Goal: Information Seeking & Learning: Learn about a topic

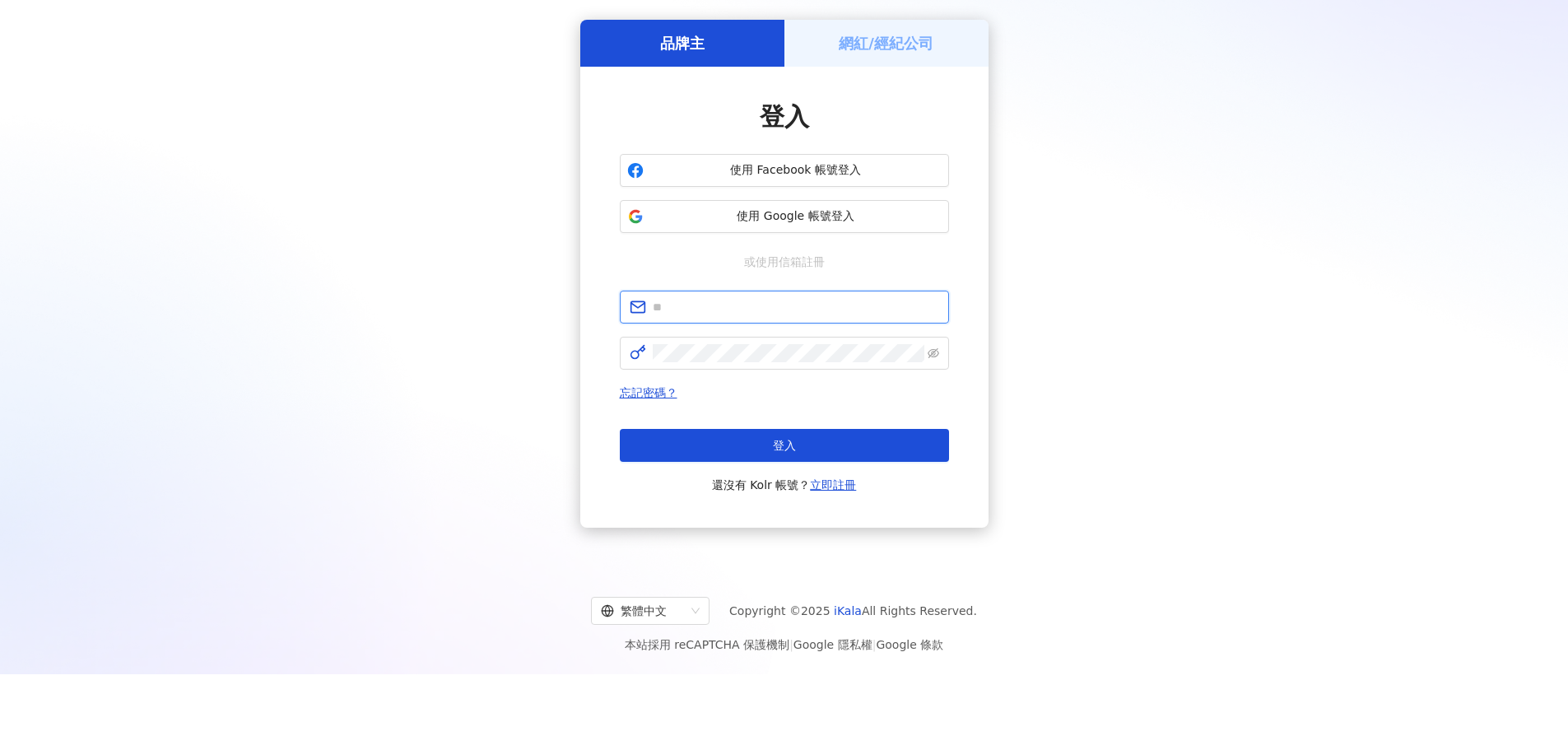
click at [768, 311] on input "text" at bounding box center [796, 307] width 287 height 19
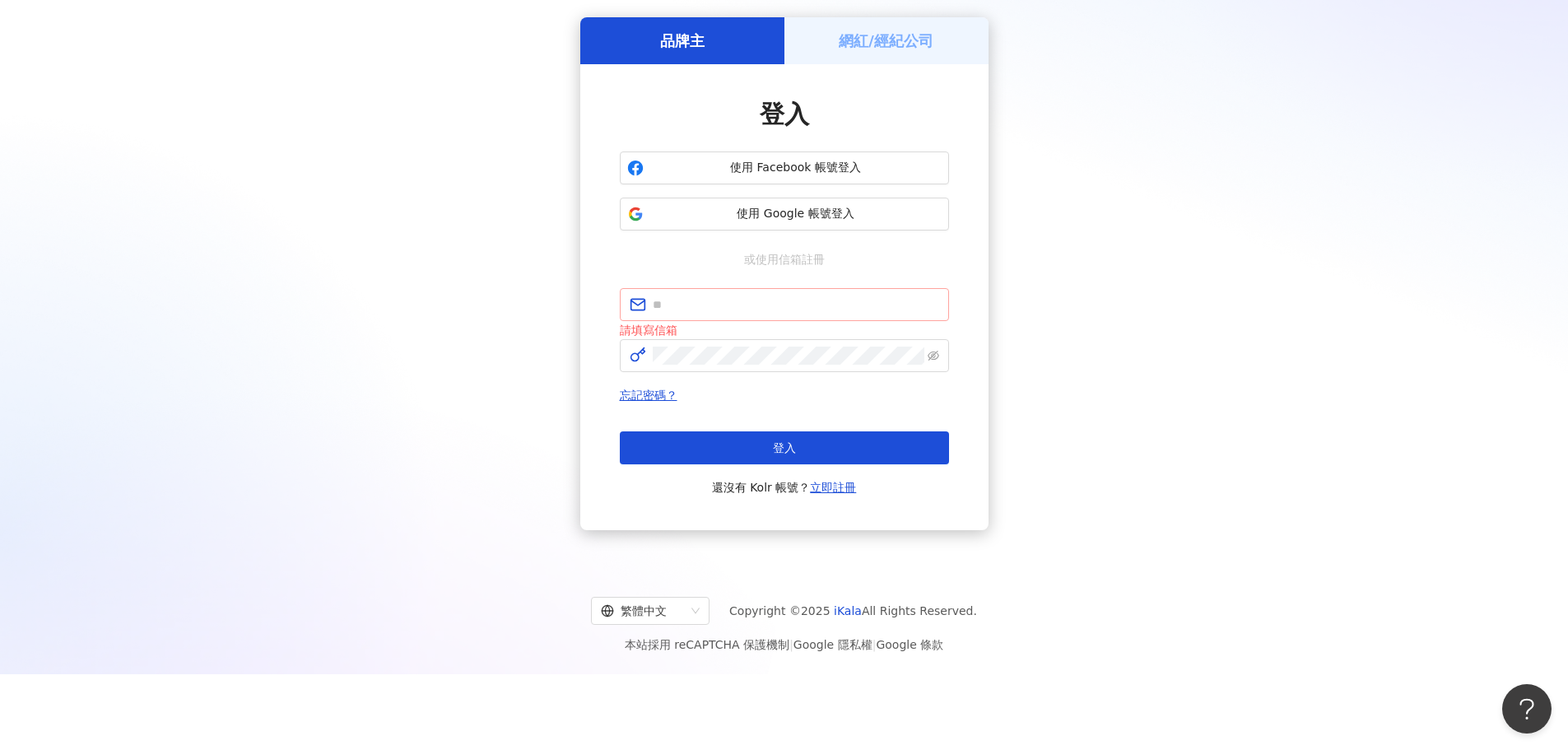
scroll to position [73, 0]
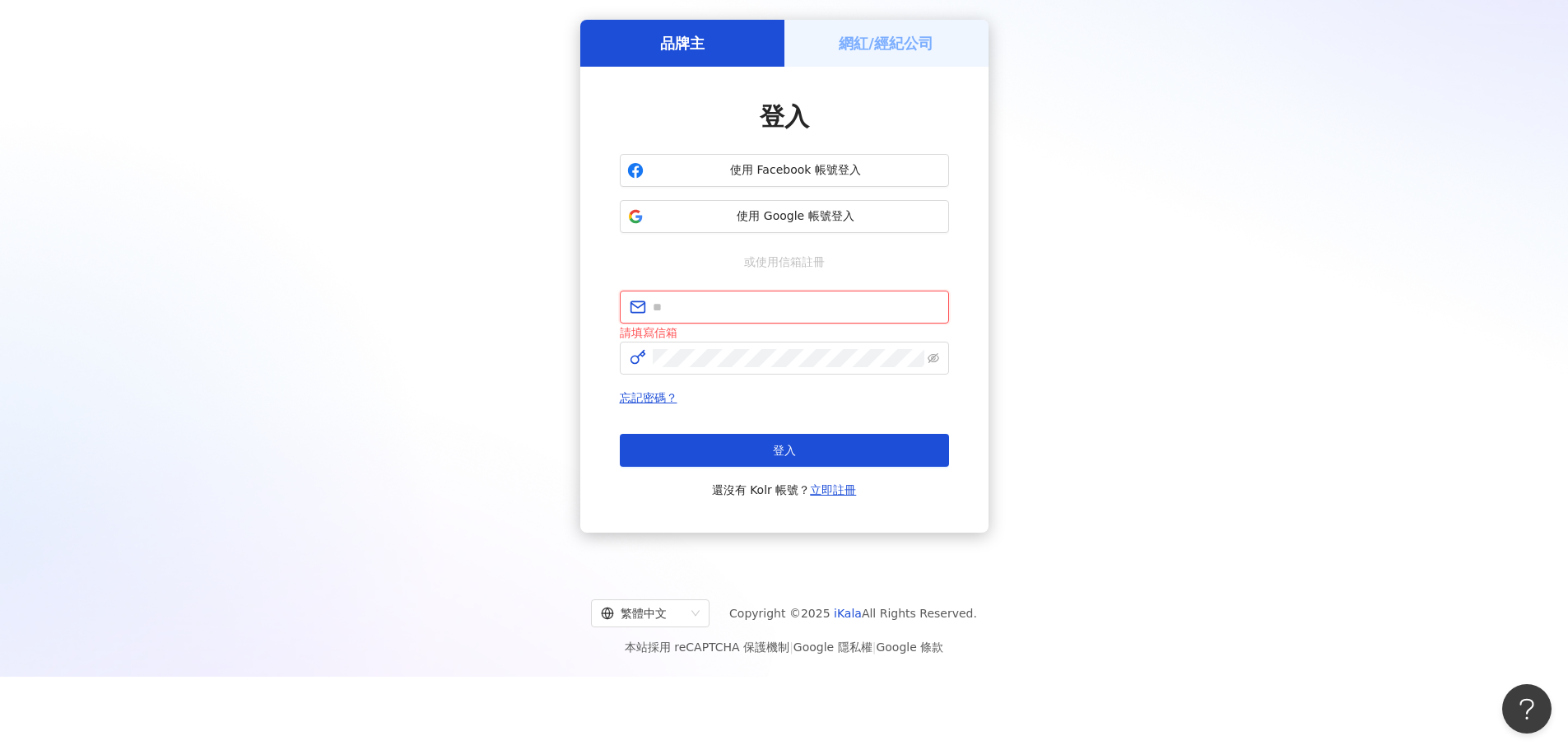
type input "**********"
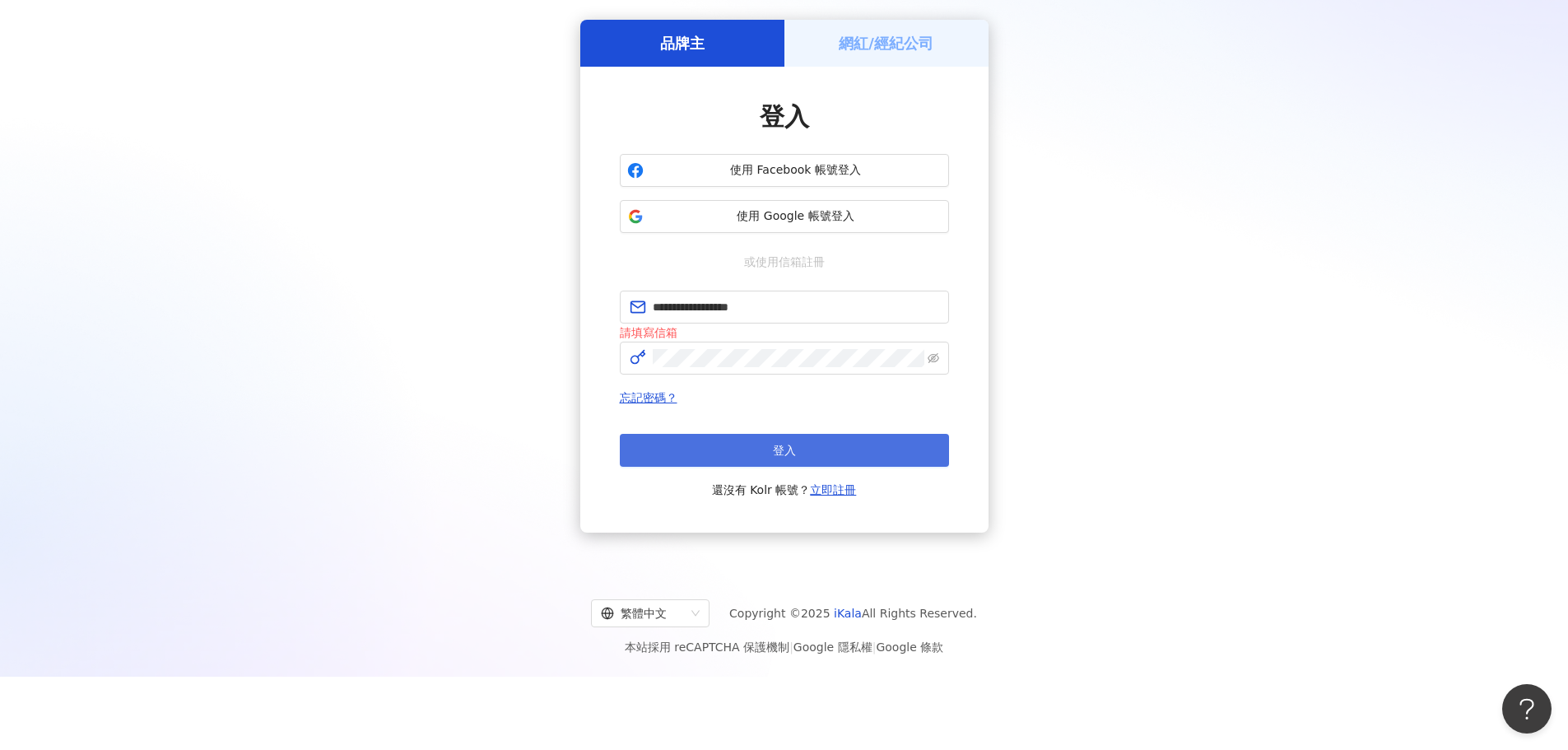
click at [891, 447] on button "登入" at bounding box center [785, 451] width 330 height 33
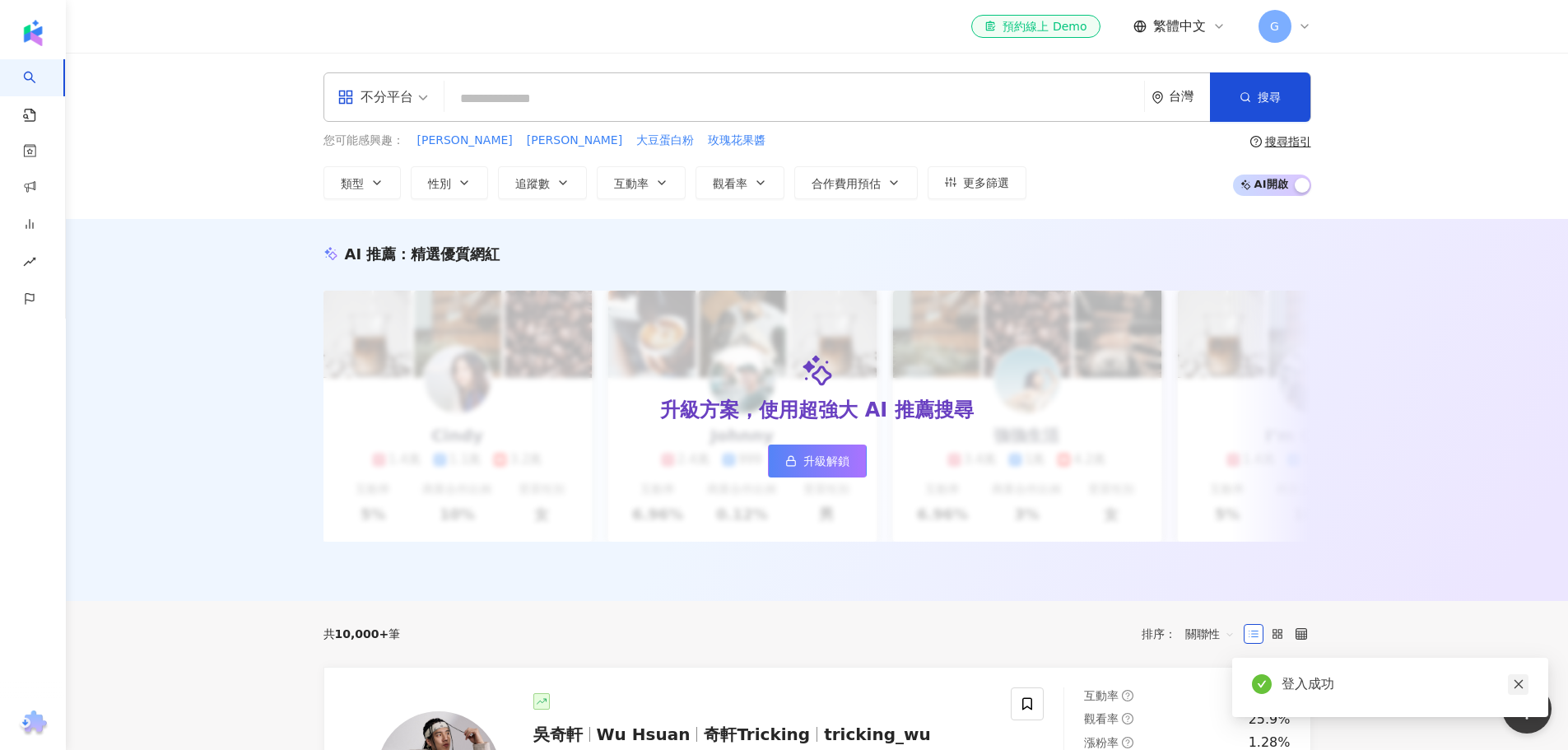
click at [1518, 686] on icon "close" at bounding box center [1519, 685] width 12 height 12
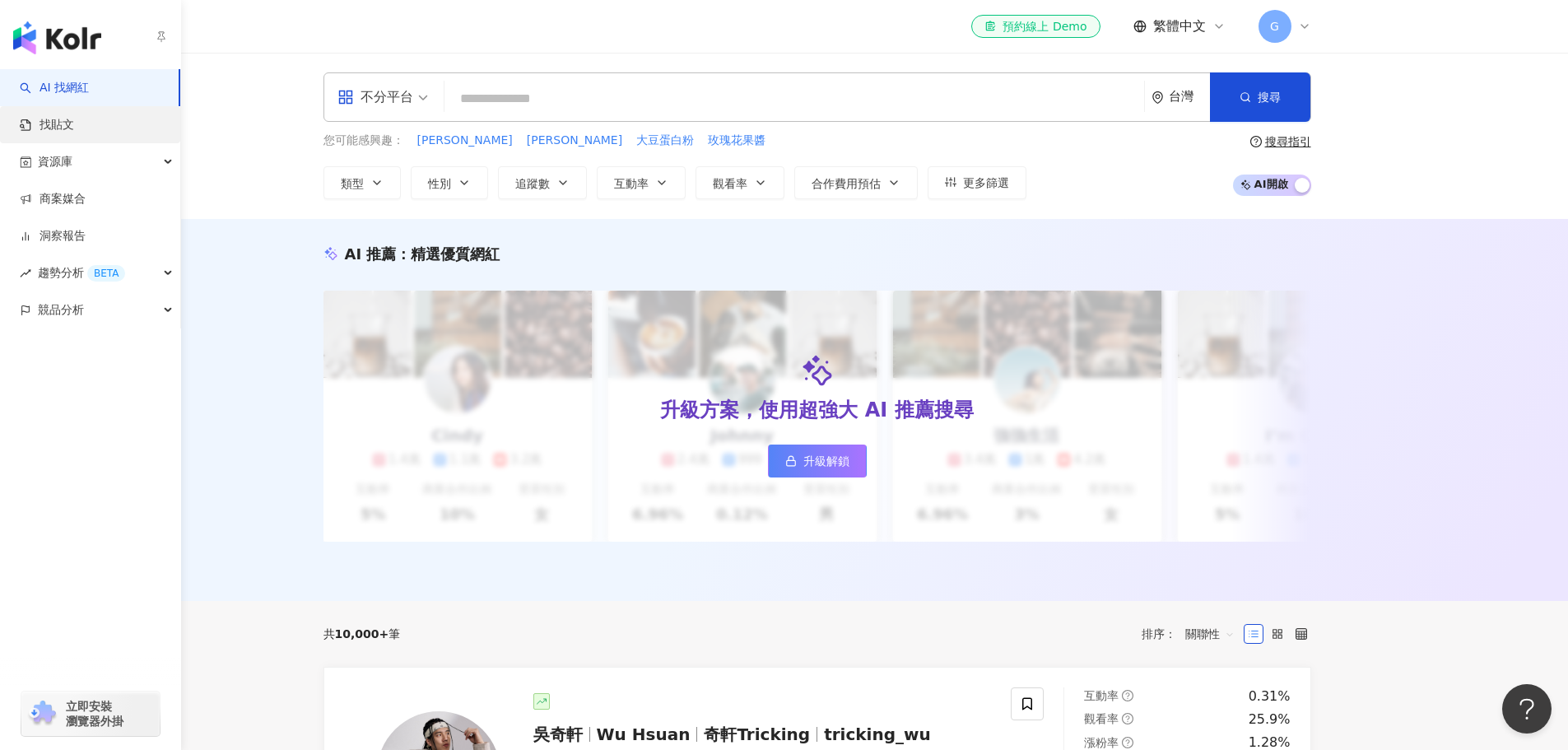
click at [74, 126] on link "找貼文" at bounding box center [47, 125] width 55 height 17
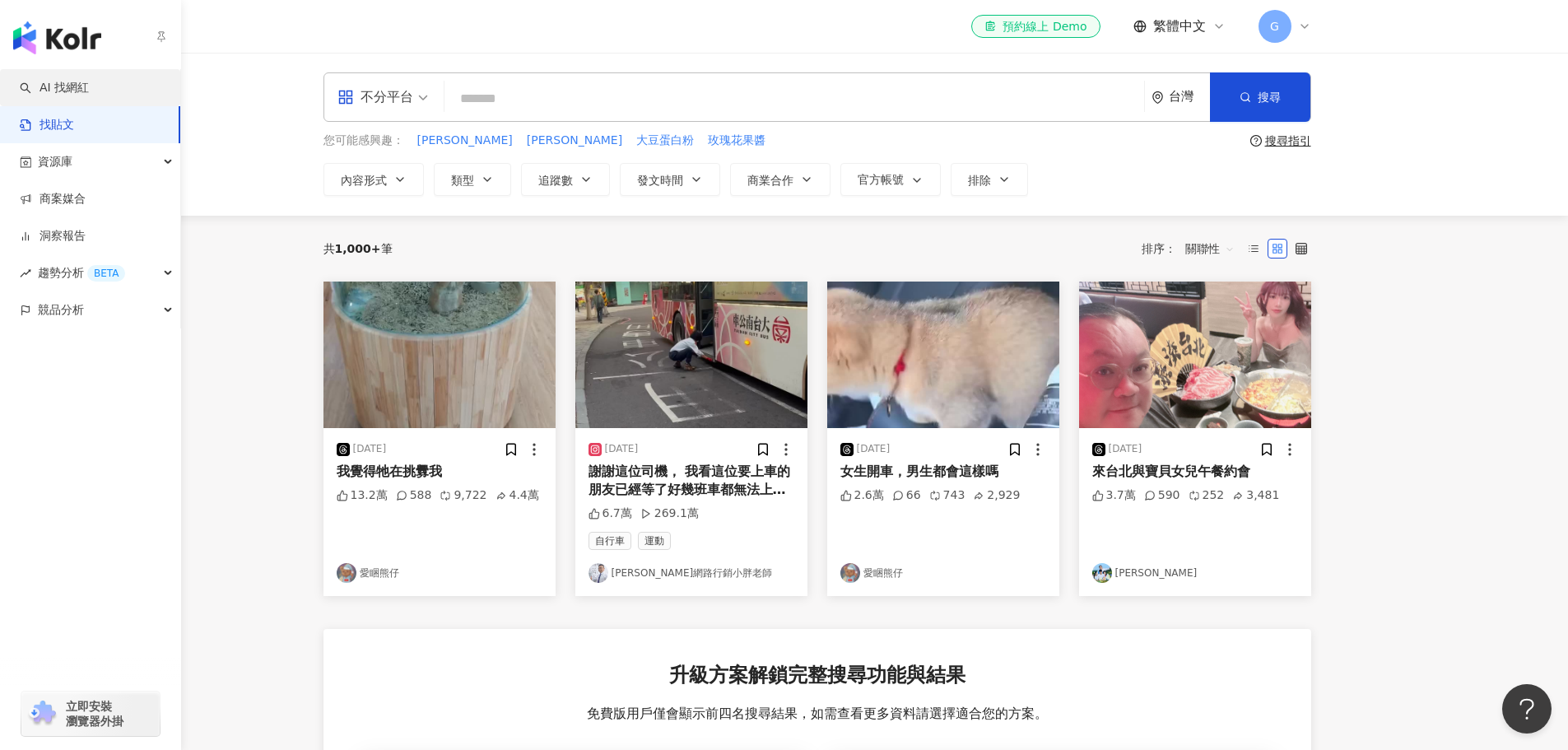
click at [89, 80] on link "AI 找網紅" at bounding box center [54, 88] width 69 height 17
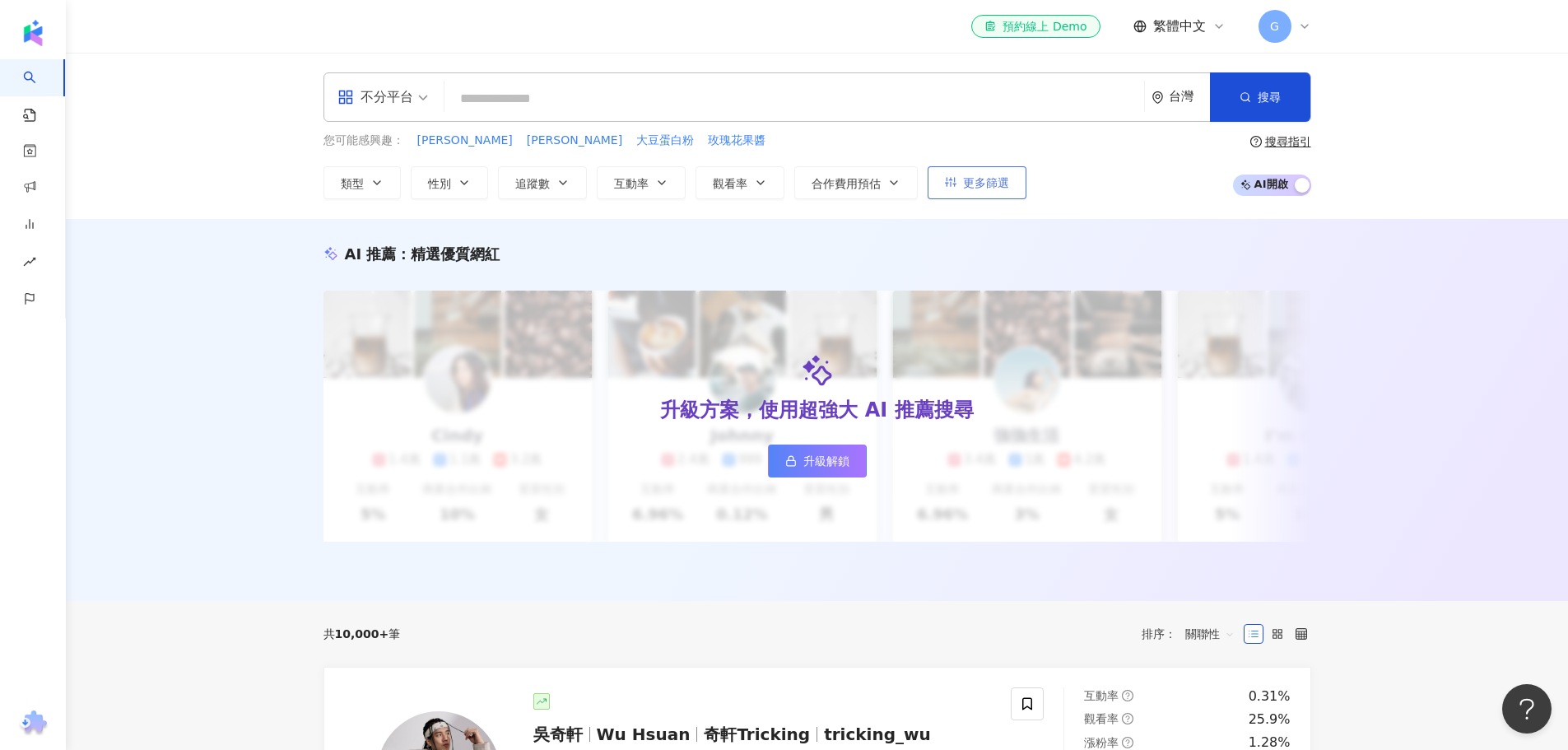
click at [972, 182] on span "更多篩選" at bounding box center [986, 183] width 46 height 14
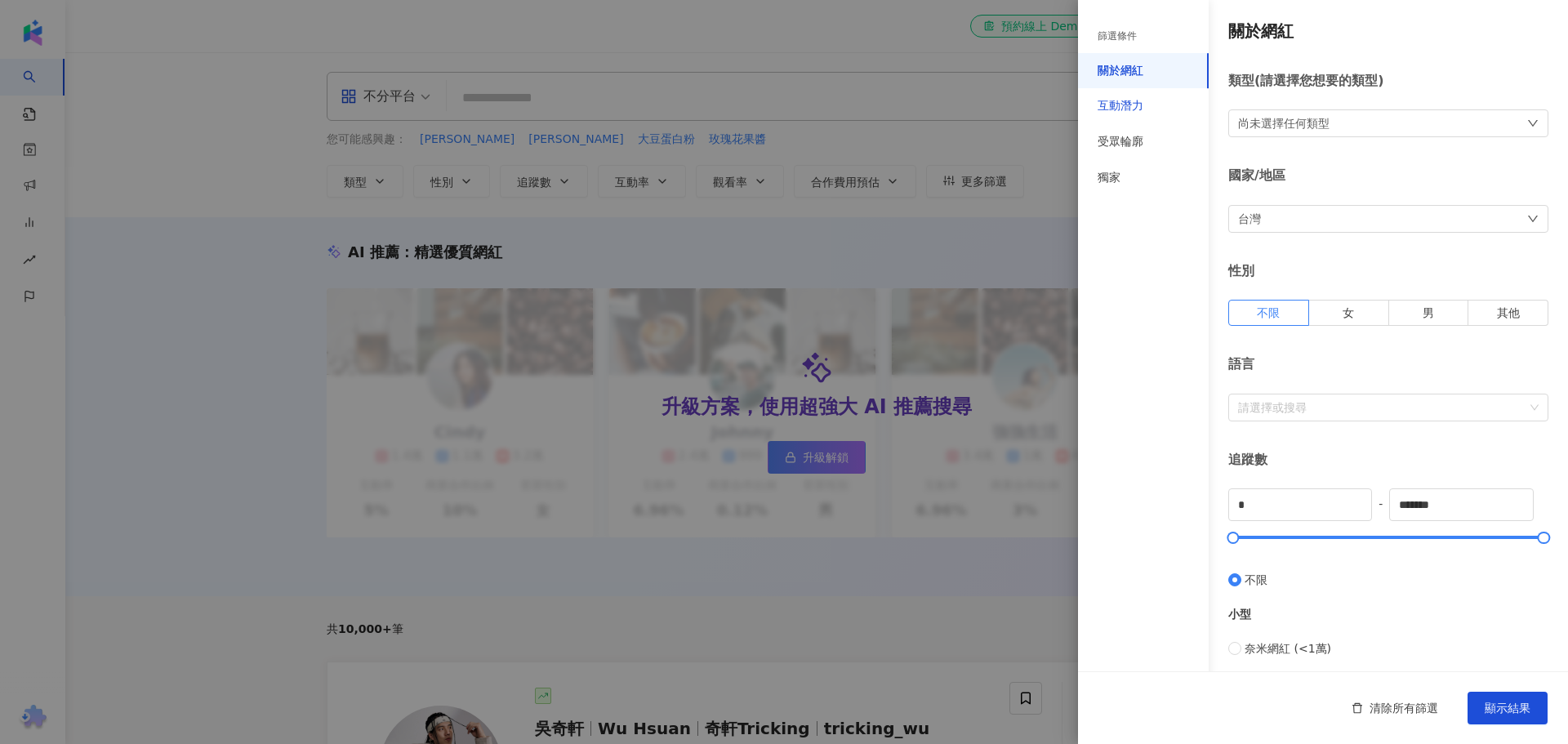
click at [1106, 100] on div "互動潛力" at bounding box center [1120, 105] width 45 height 16
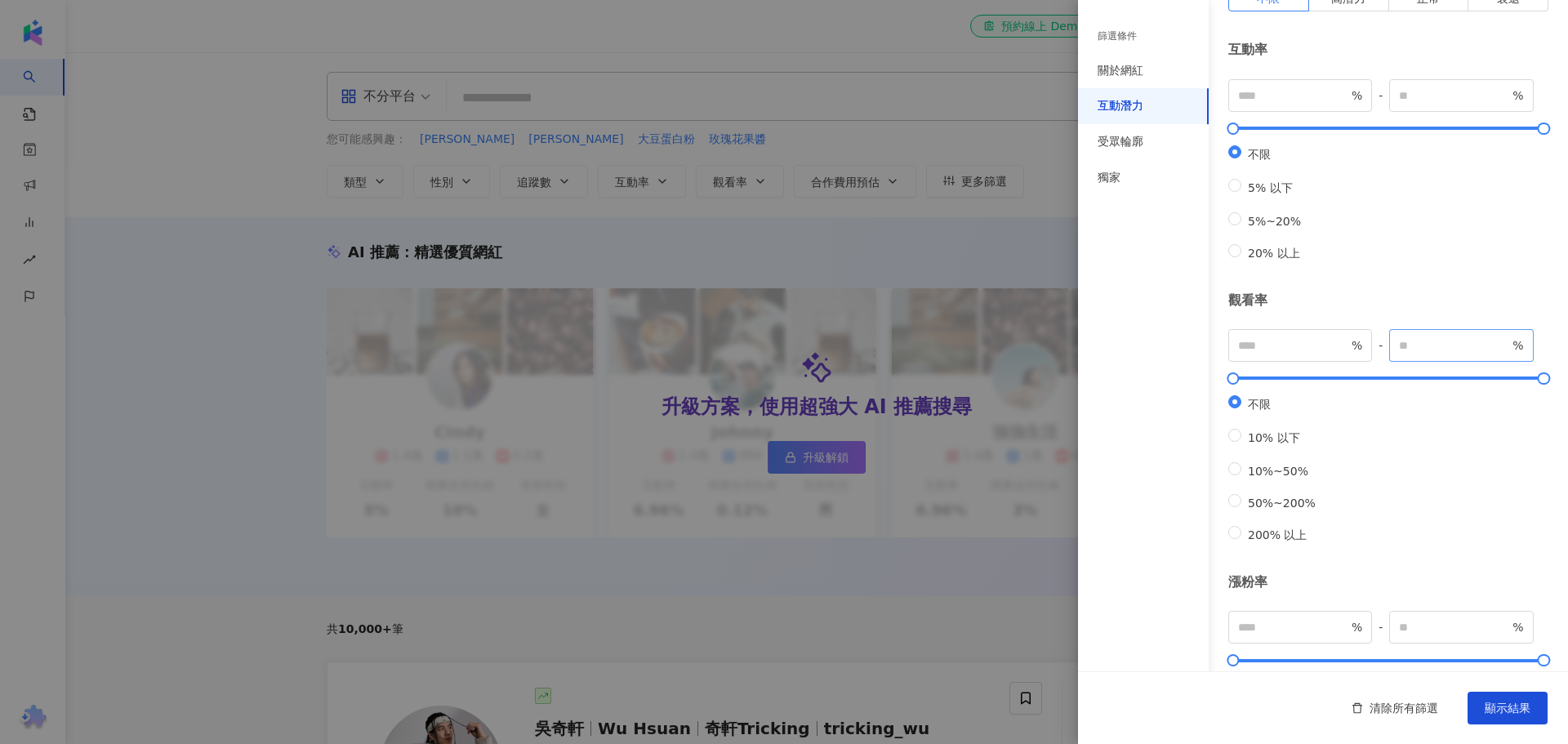
scroll to position [351, 0]
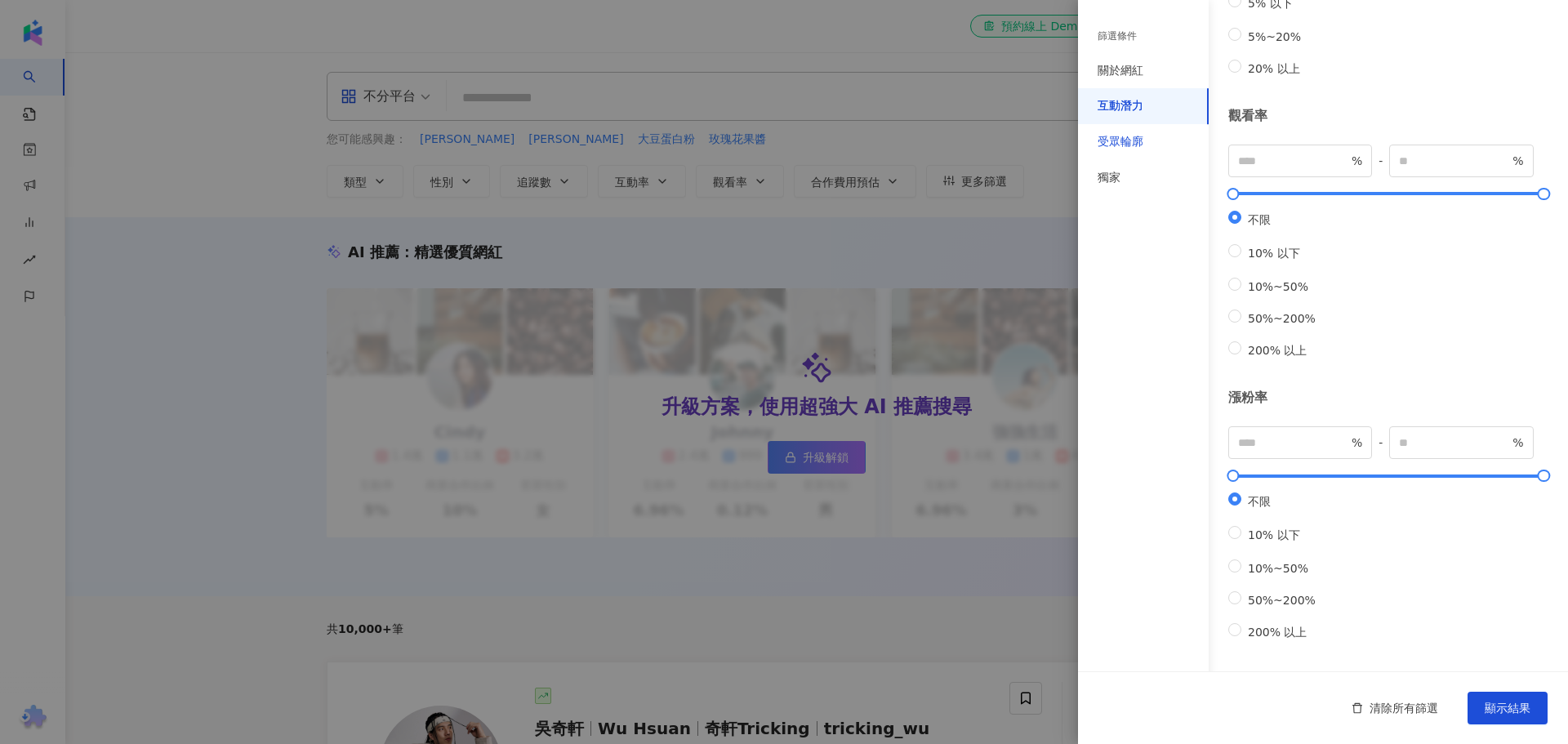
click at [1119, 146] on div "受眾輪廓" at bounding box center [1120, 141] width 45 height 16
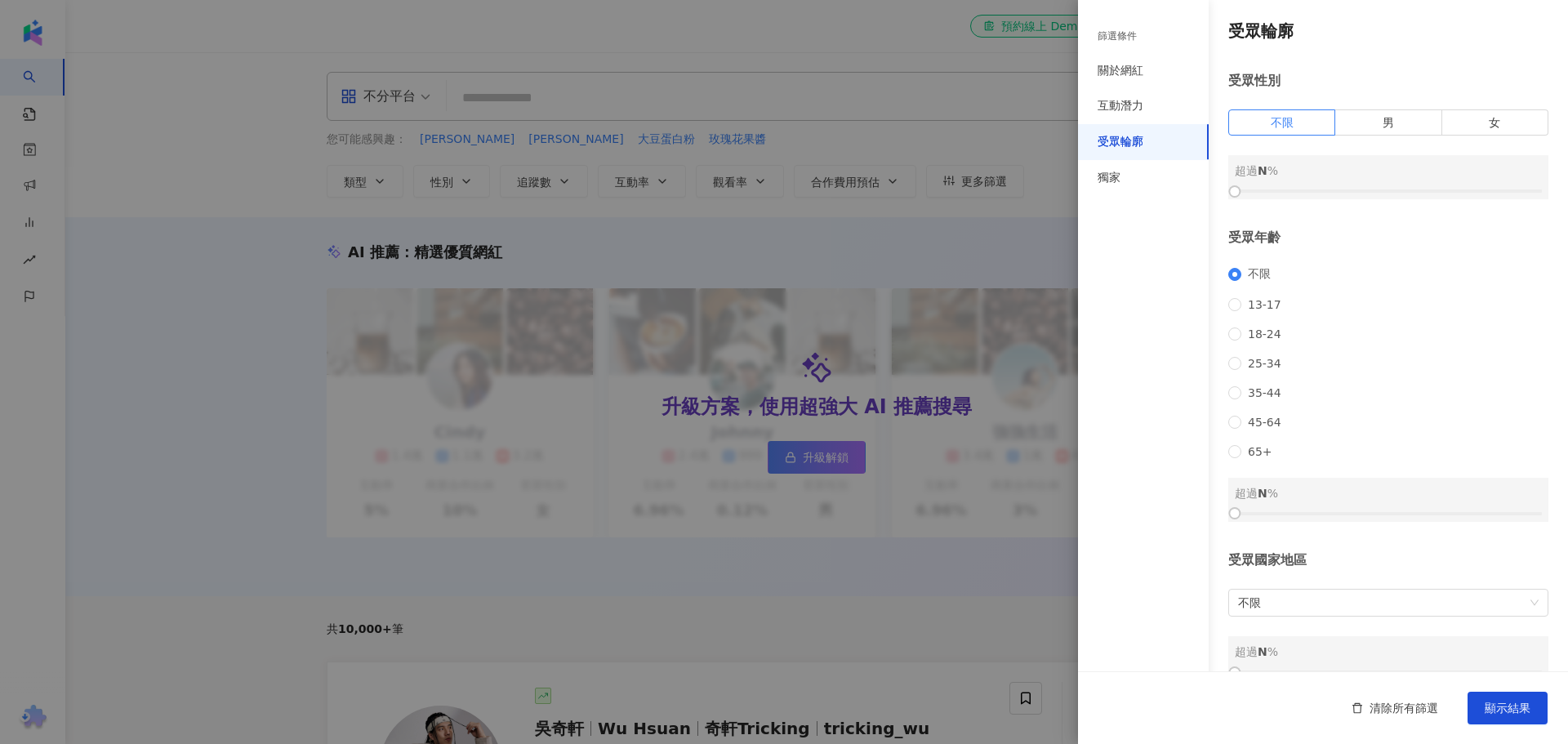
scroll to position [49, 0]
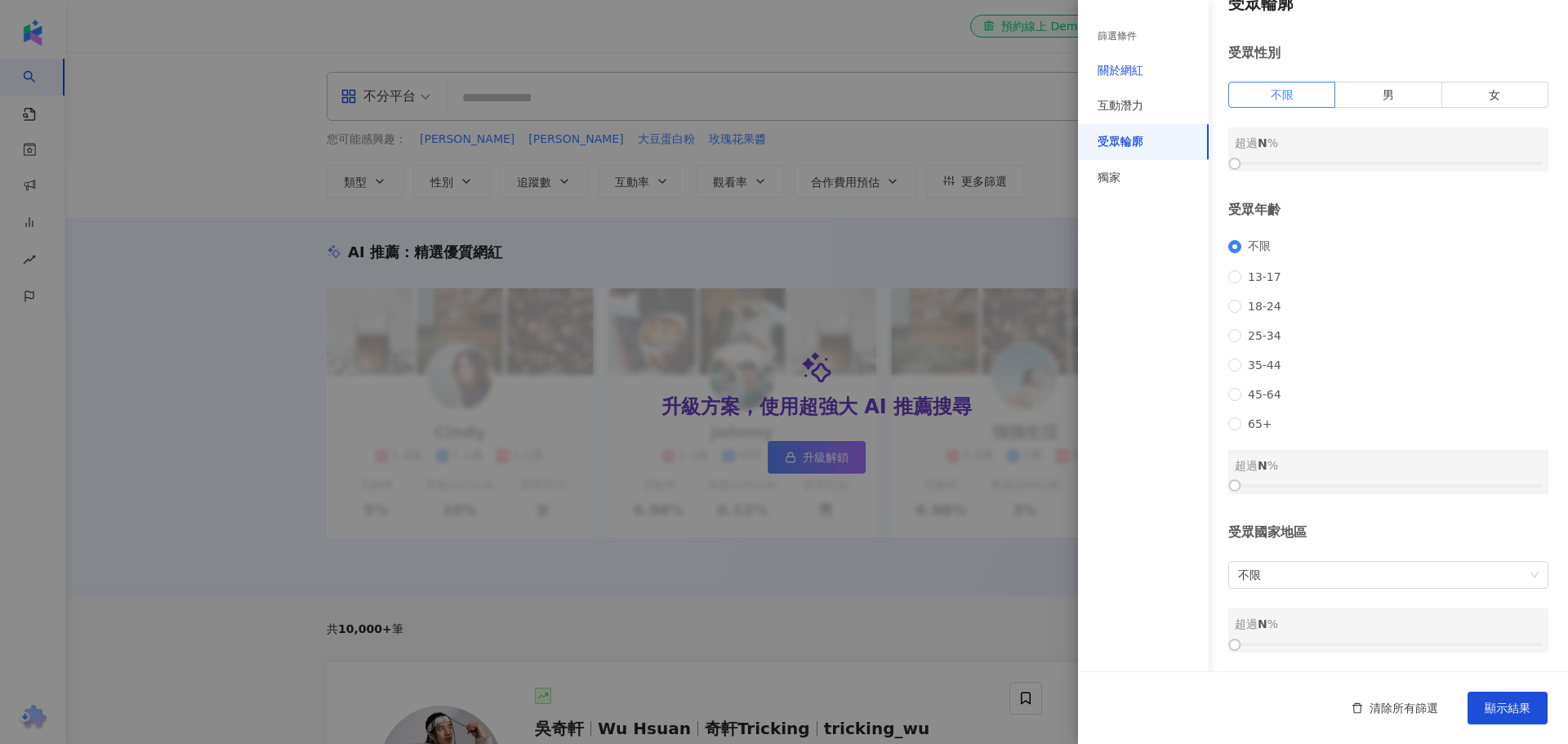
click at [1136, 76] on div "關於網紅" at bounding box center [1120, 71] width 45 height 16
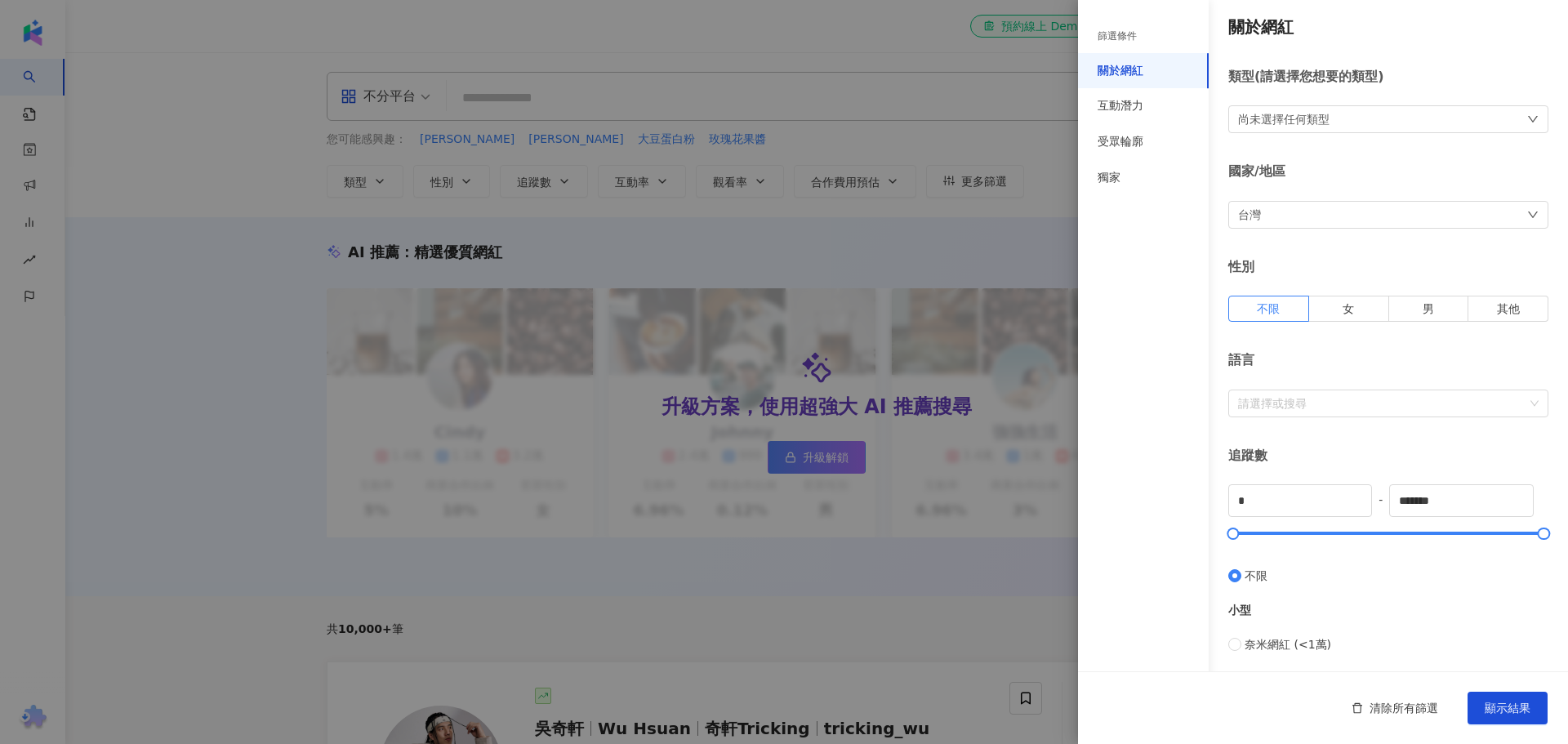
scroll to position [0, 0]
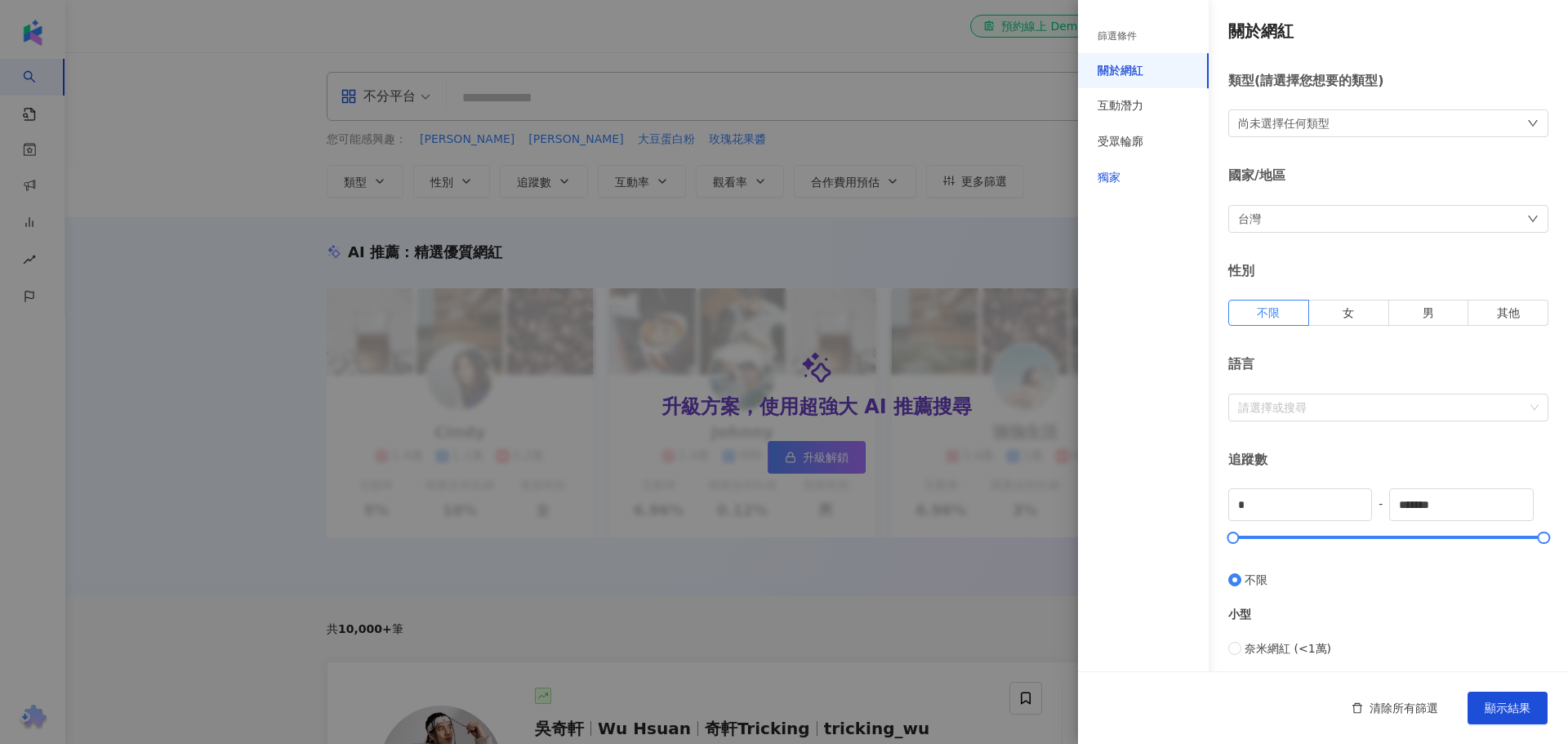
click at [1106, 184] on div "獨家" at bounding box center [1109, 178] width 23 height 16
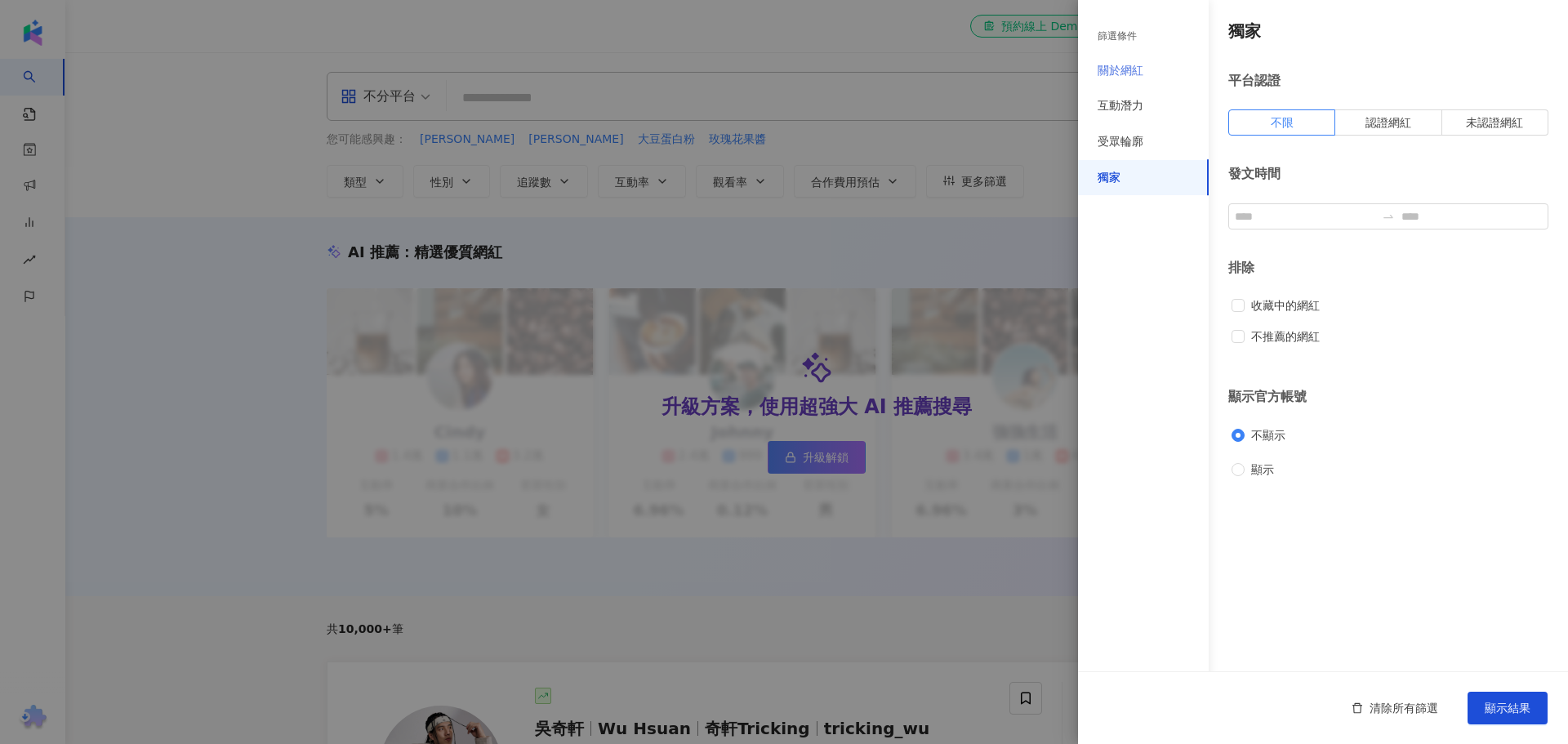
click at [1148, 79] on div "關於網紅" at bounding box center [1142, 71] width 131 height 36
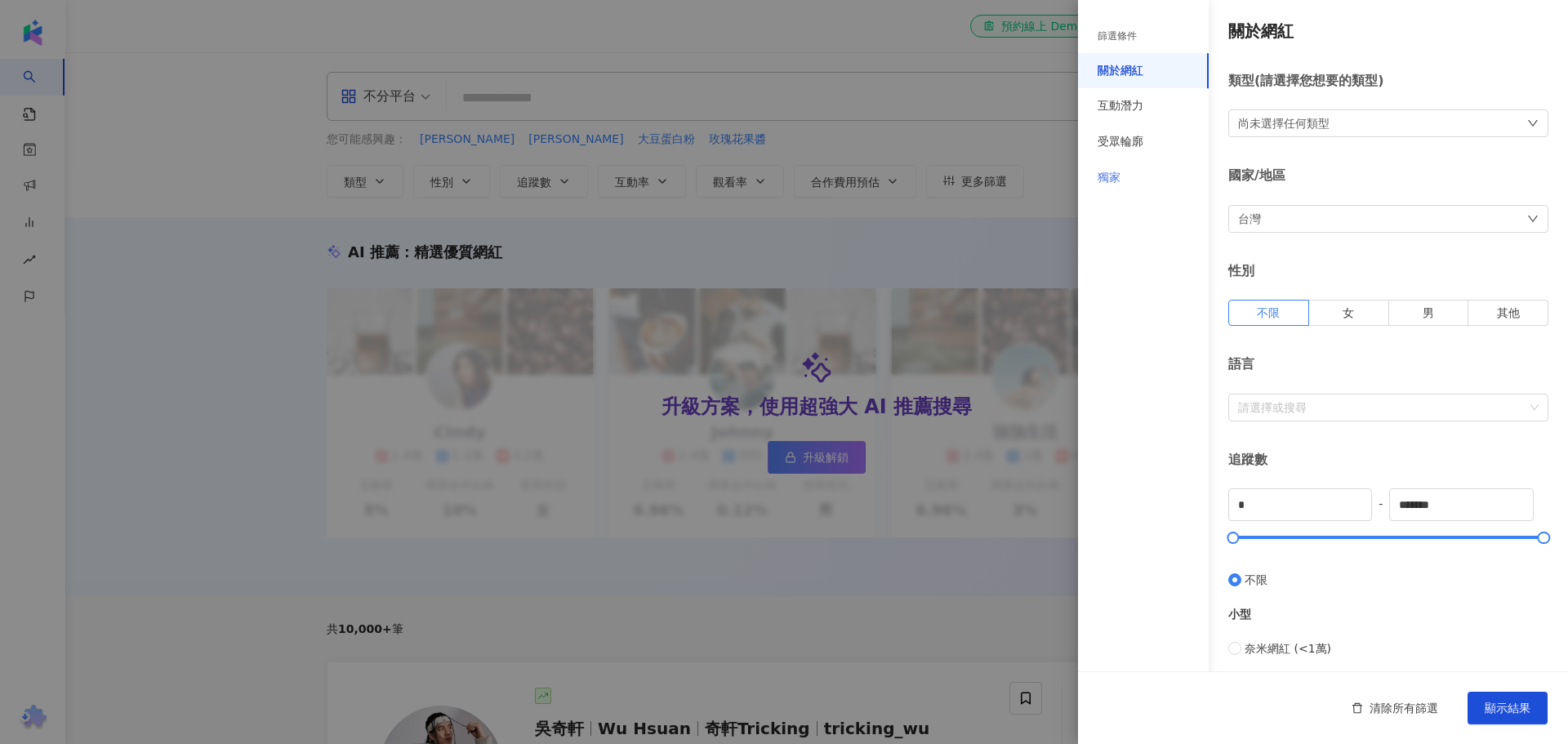
click at [1140, 177] on div "獨家" at bounding box center [1142, 177] width 131 height 36
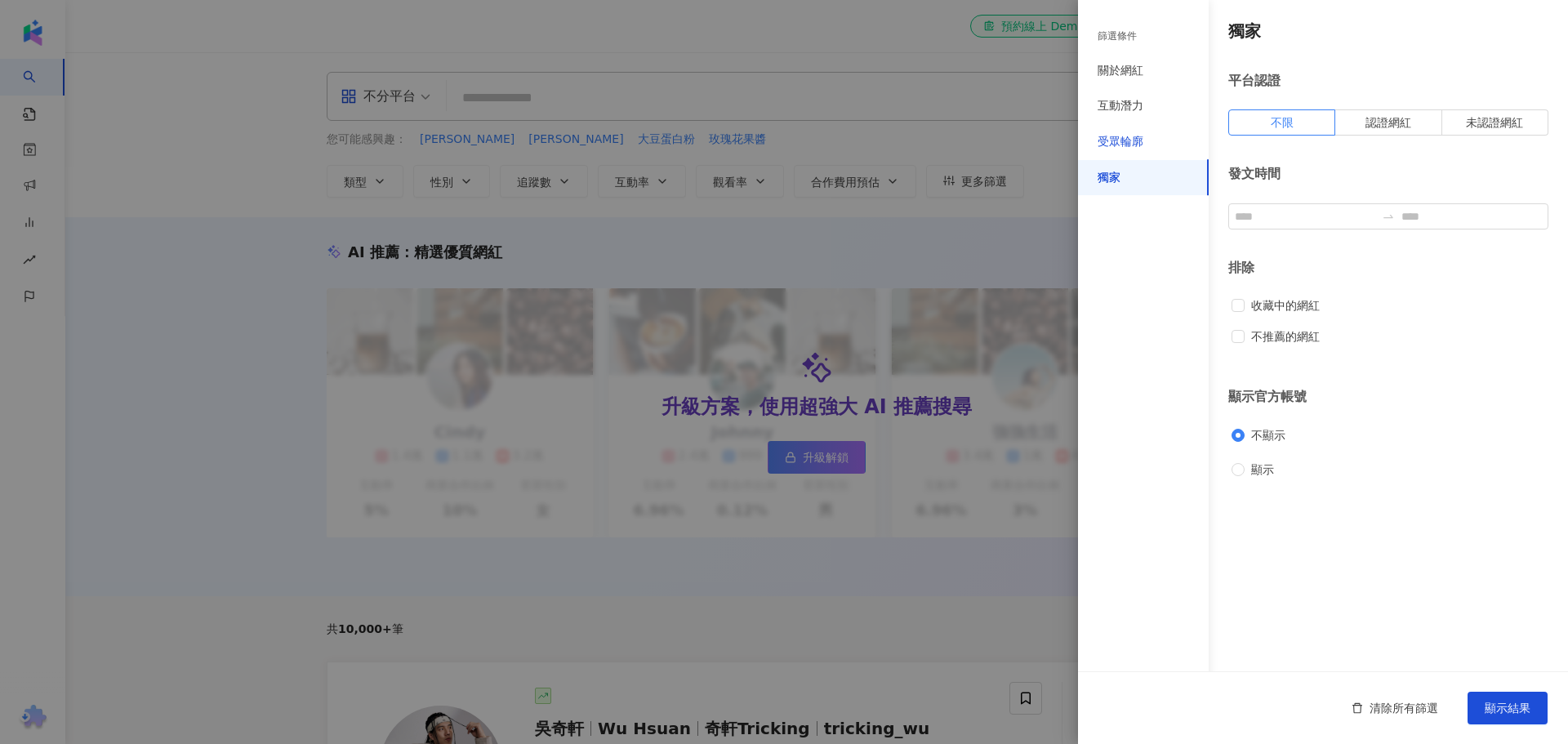
click at [1102, 149] on div "受眾輪廓" at bounding box center [1120, 141] width 45 height 16
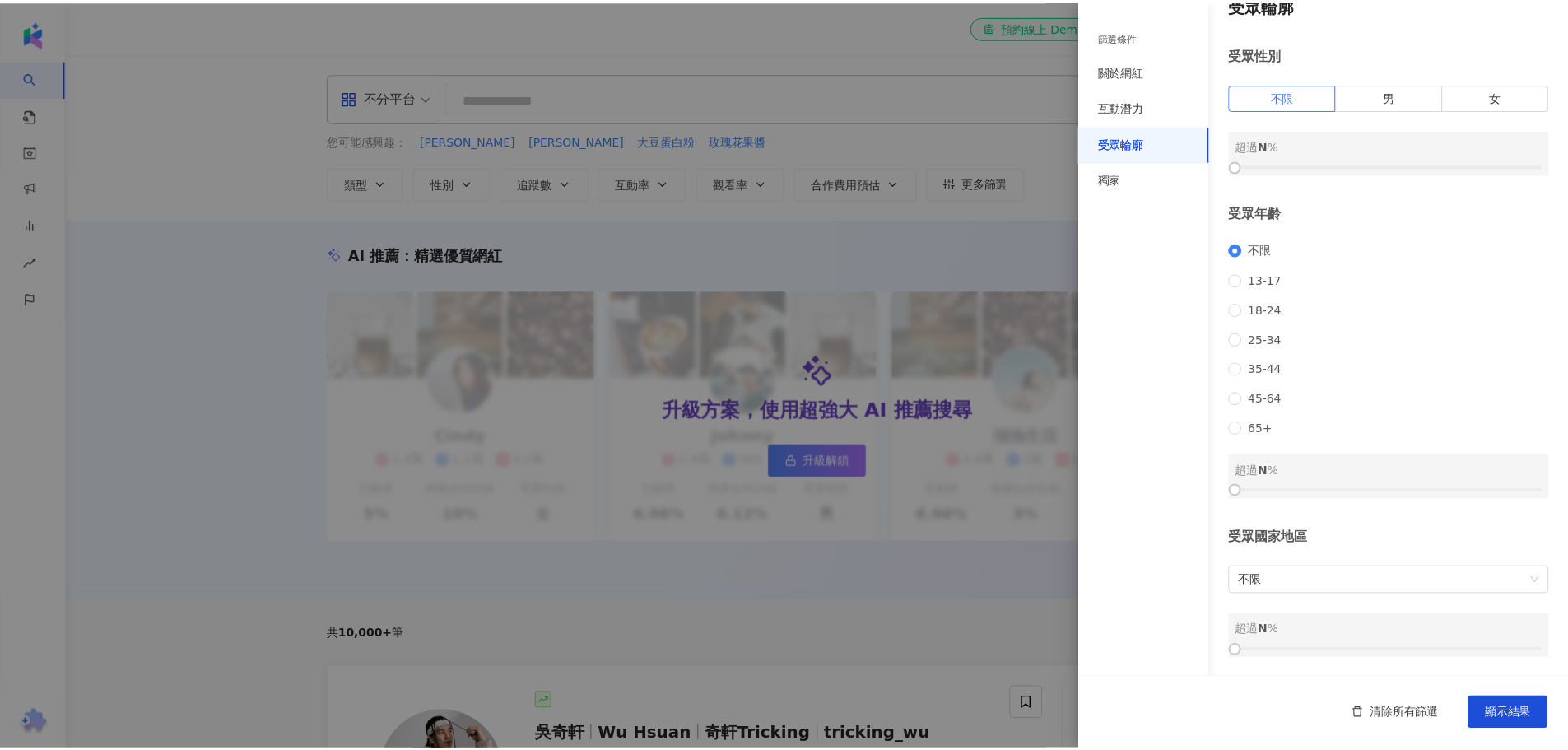
scroll to position [50, 0]
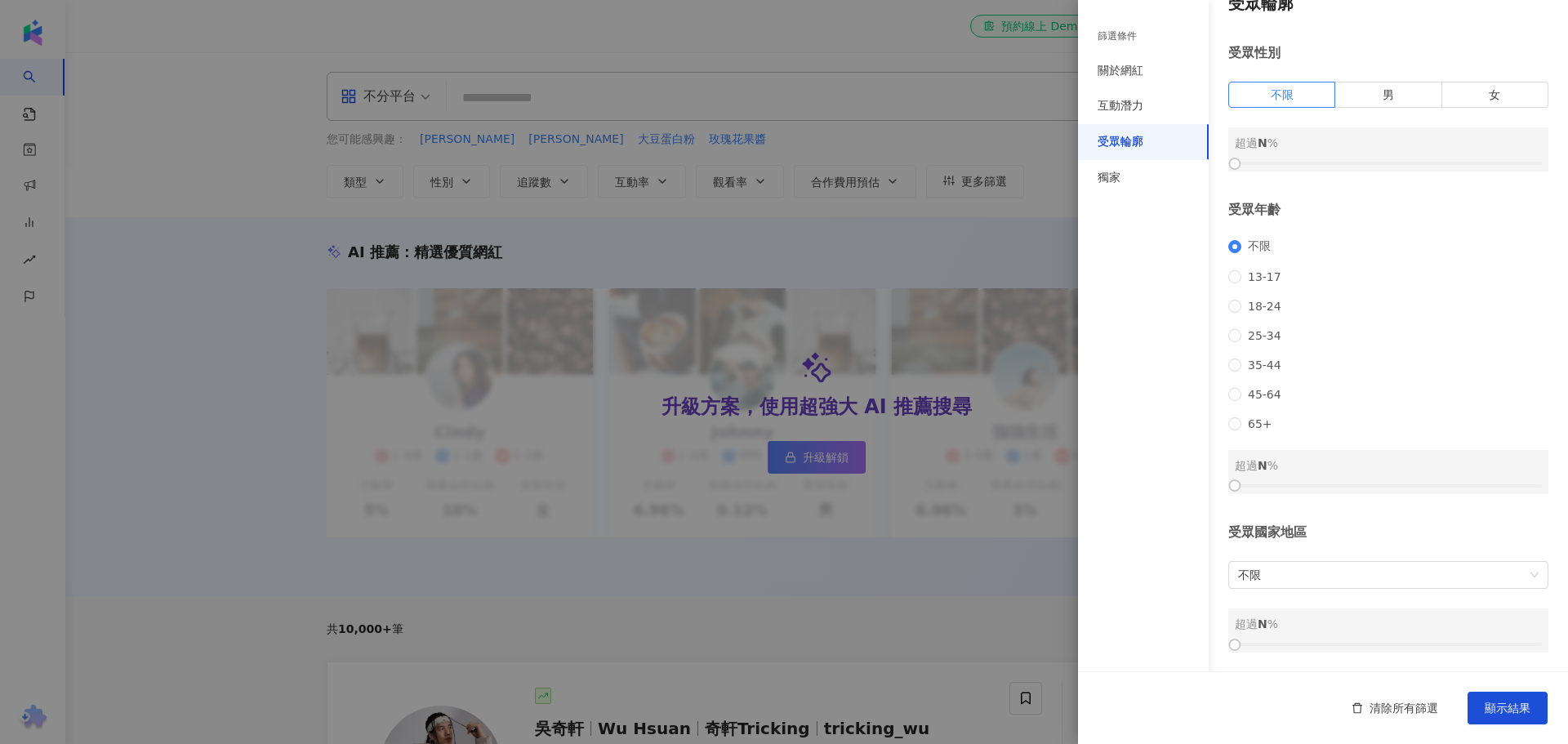
click at [1009, 126] on div at bounding box center [784, 372] width 1568 height 744
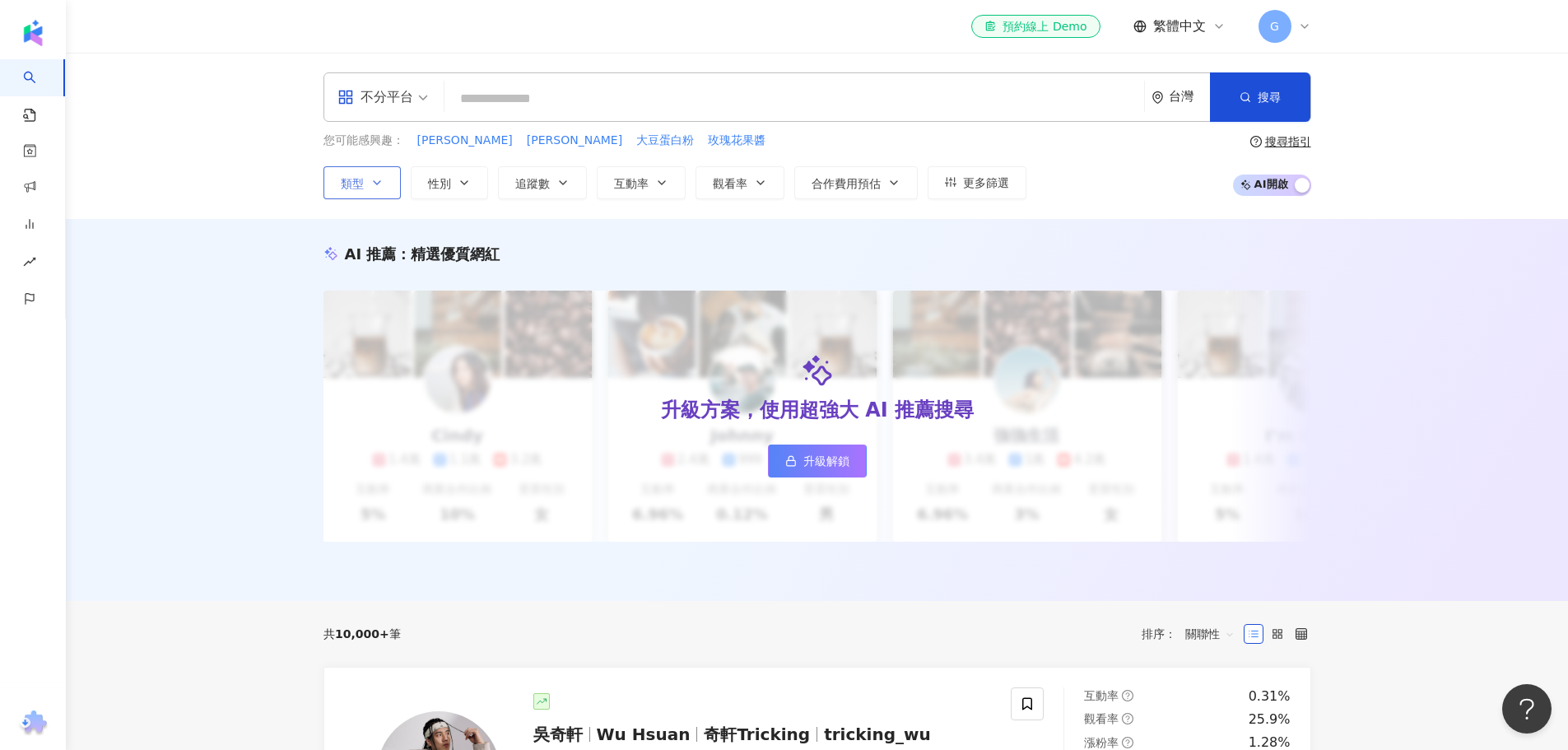
click at [368, 179] on button "類型" at bounding box center [362, 183] width 77 height 33
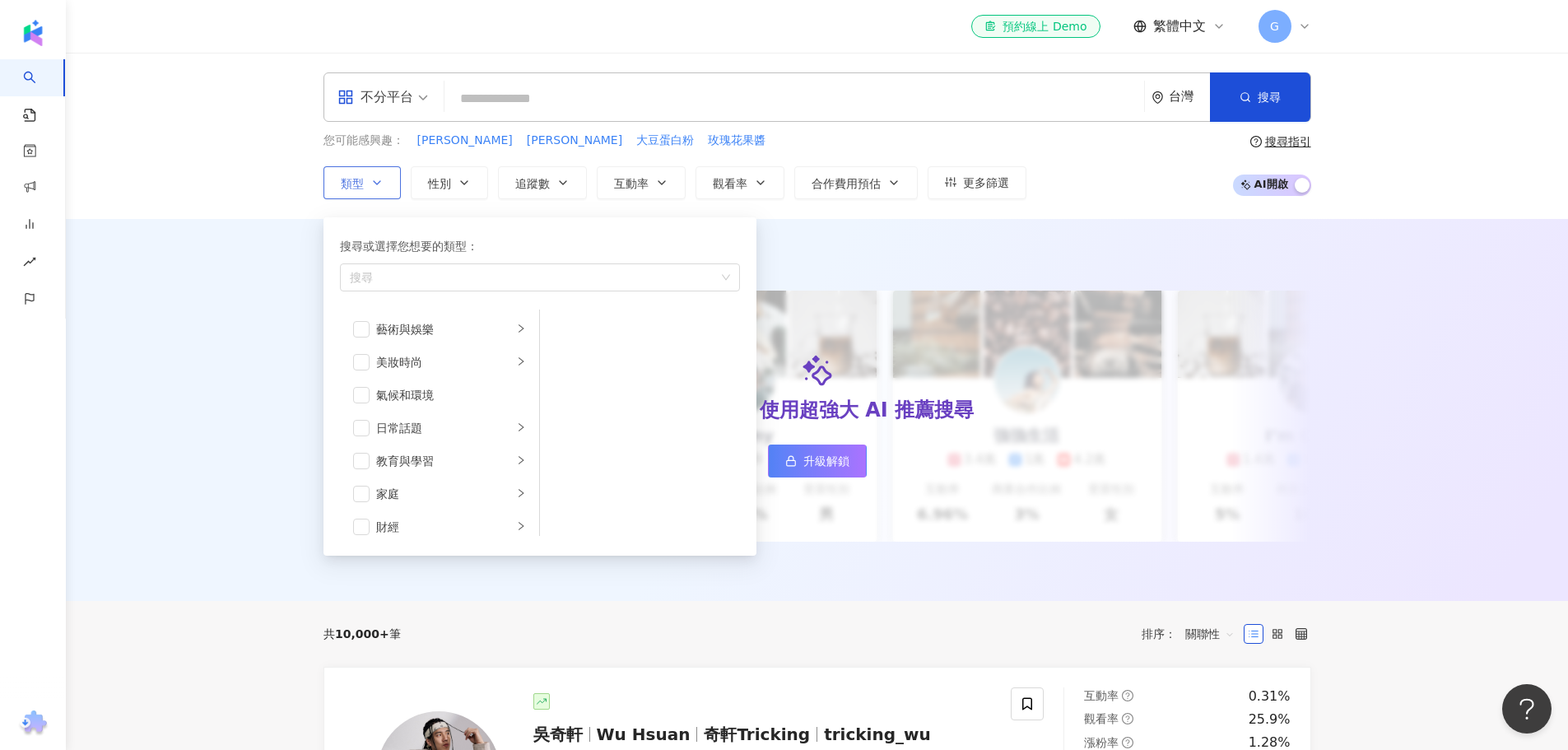
click at [368, 179] on button "類型 搜尋或選擇您想要的類型： 搜尋 藝術與娛樂 美妝時尚 氣候和環境 日常話題 教育與學習 家庭 財經 美食 命理占卜 遊戲 法政社會 生活風格 影視娛樂 …" at bounding box center [362, 183] width 77 height 33
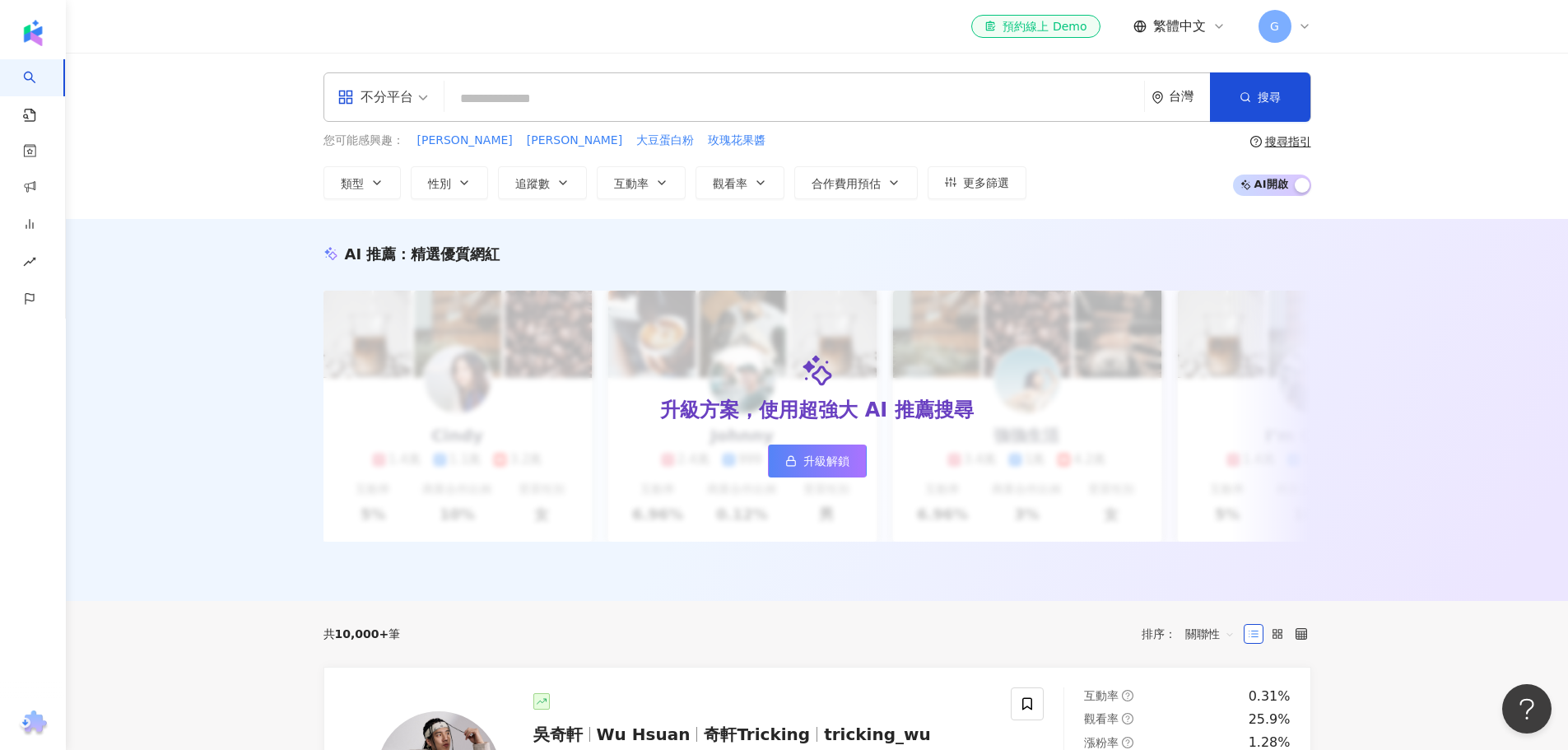
click at [1203, 178] on div "您可能感興趣： [PERSON_NAME] [PERSON_NAME] 大豆蛋白粉 玫瑰花果醬 類型 性別 追蹤數 互動率 觀看率 合作費用預估 更多篩選 篩…" at bounding box center [817, 165] width 988 height 67
click at [412, 103] on div "不分平台" at bounding box center [375, 97] width 76 height 26
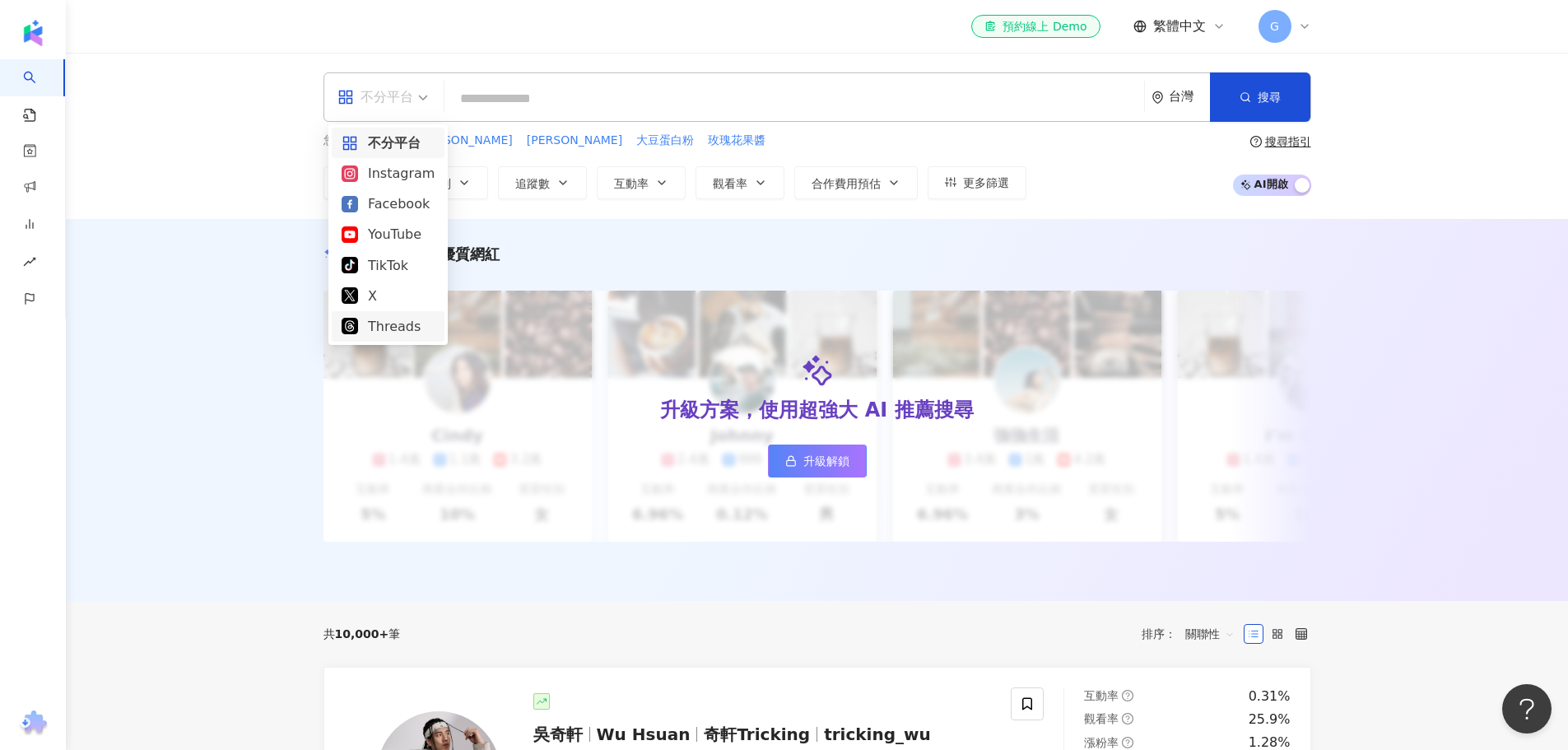
click at [1117, 194] on div "您可能感興趣： [PERSON_NAME] [PERSON_NAME] 大豆蛋白粉 玫瑰花果醬 類型 性別 追蹤數 互動率 觀看率 合作費用預估 更多篩選 篩…" at bounding box center [817, 165] width 988 height 67
click at [425, 102] on span "不分平台" at bounding box center [382, 97] width 91 height 26
click at [373, 325] on div "Threads" at bounding box center [387, 326] width 93 height 20
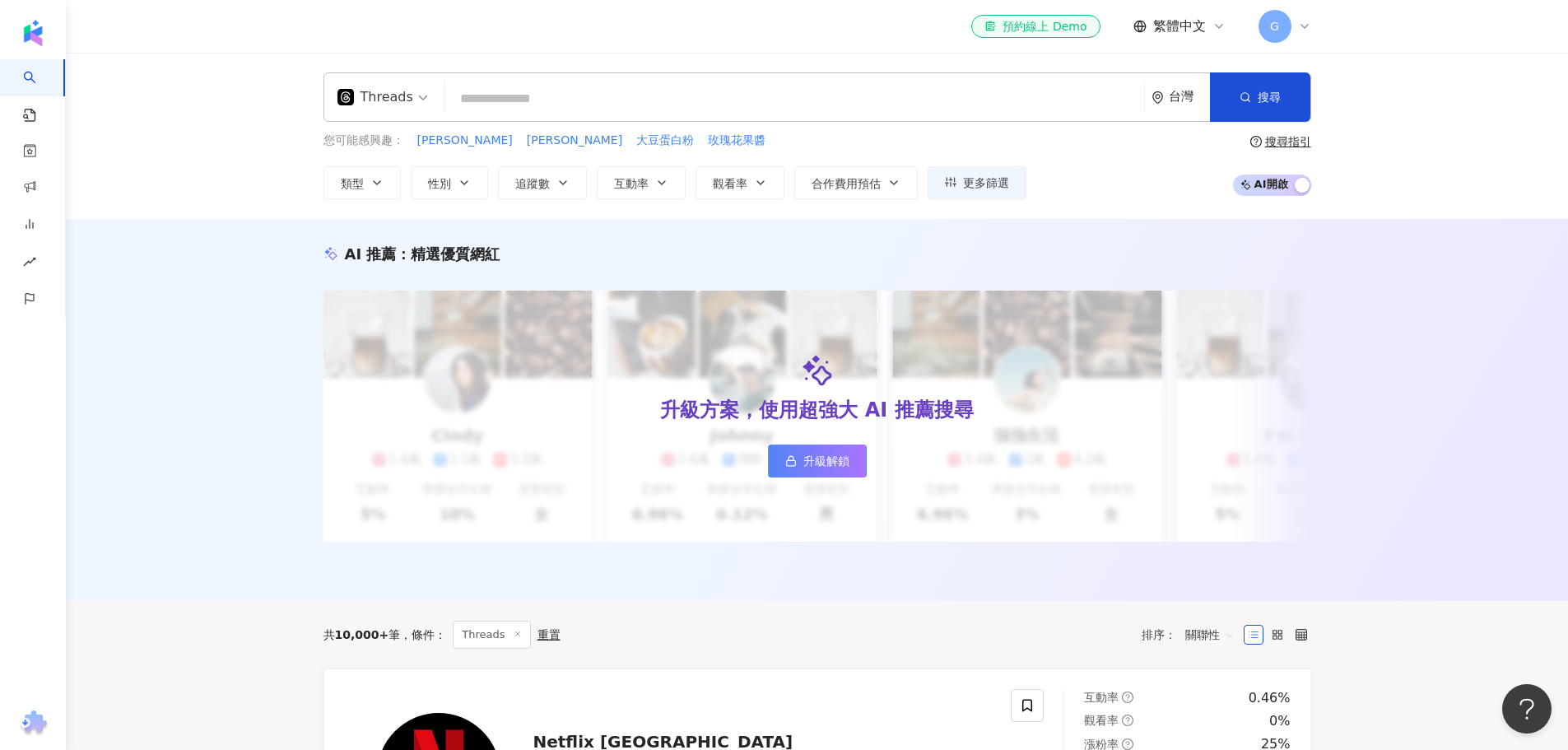
click at [1447, 144] on div "Threads 台灣 搜尋 您可能感興趣： [PERSON_NAME] [PERSON_NAME] 大豆蛋白粉 玫瑰花果醬 類型 性別 追蹤數 互動率 觀看率…" at bounding box center [817, 136] width 1503 height 167
click at [867, 108] on input "search" at bounding box center [795, 99] width 686 height 31
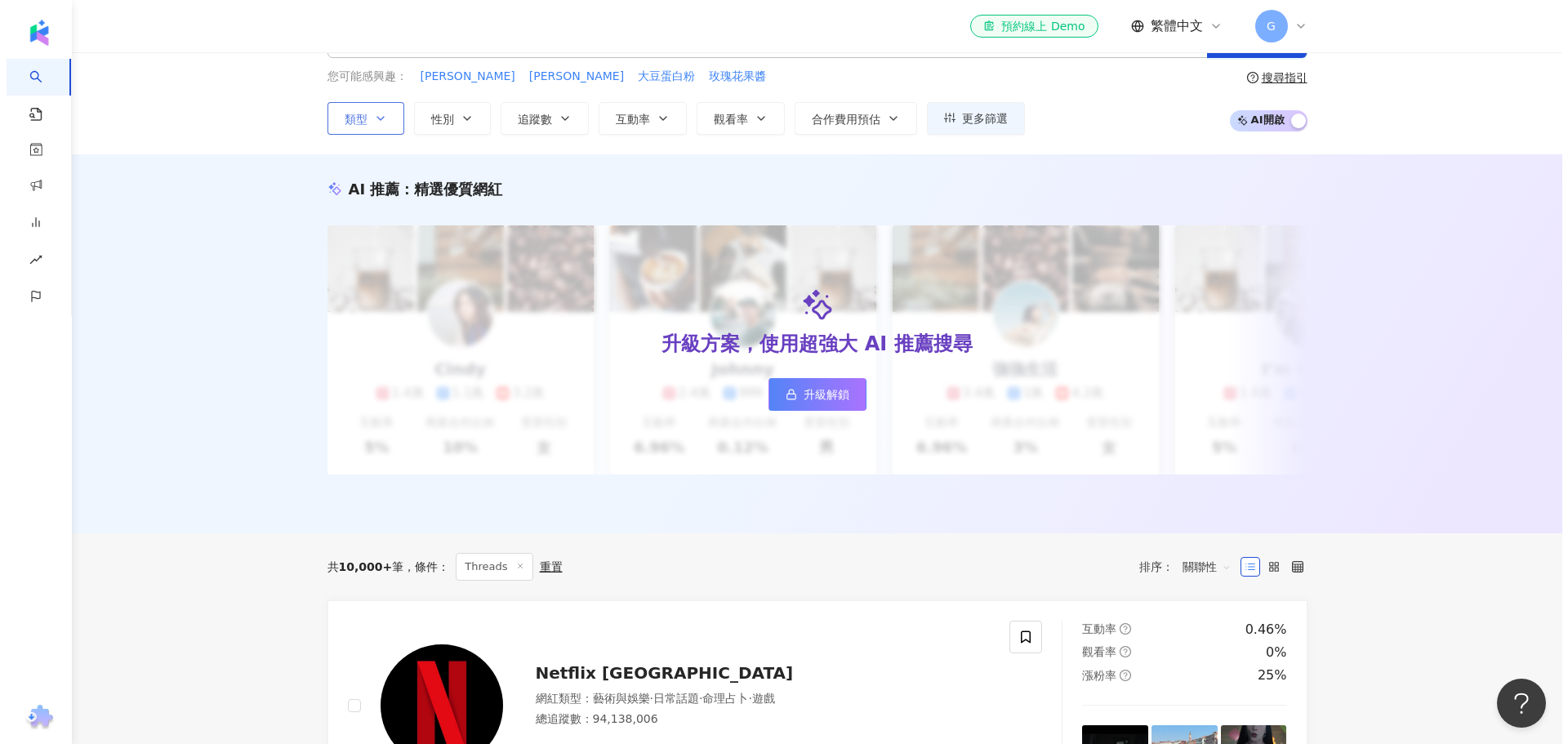
scroll to position [81, 0]
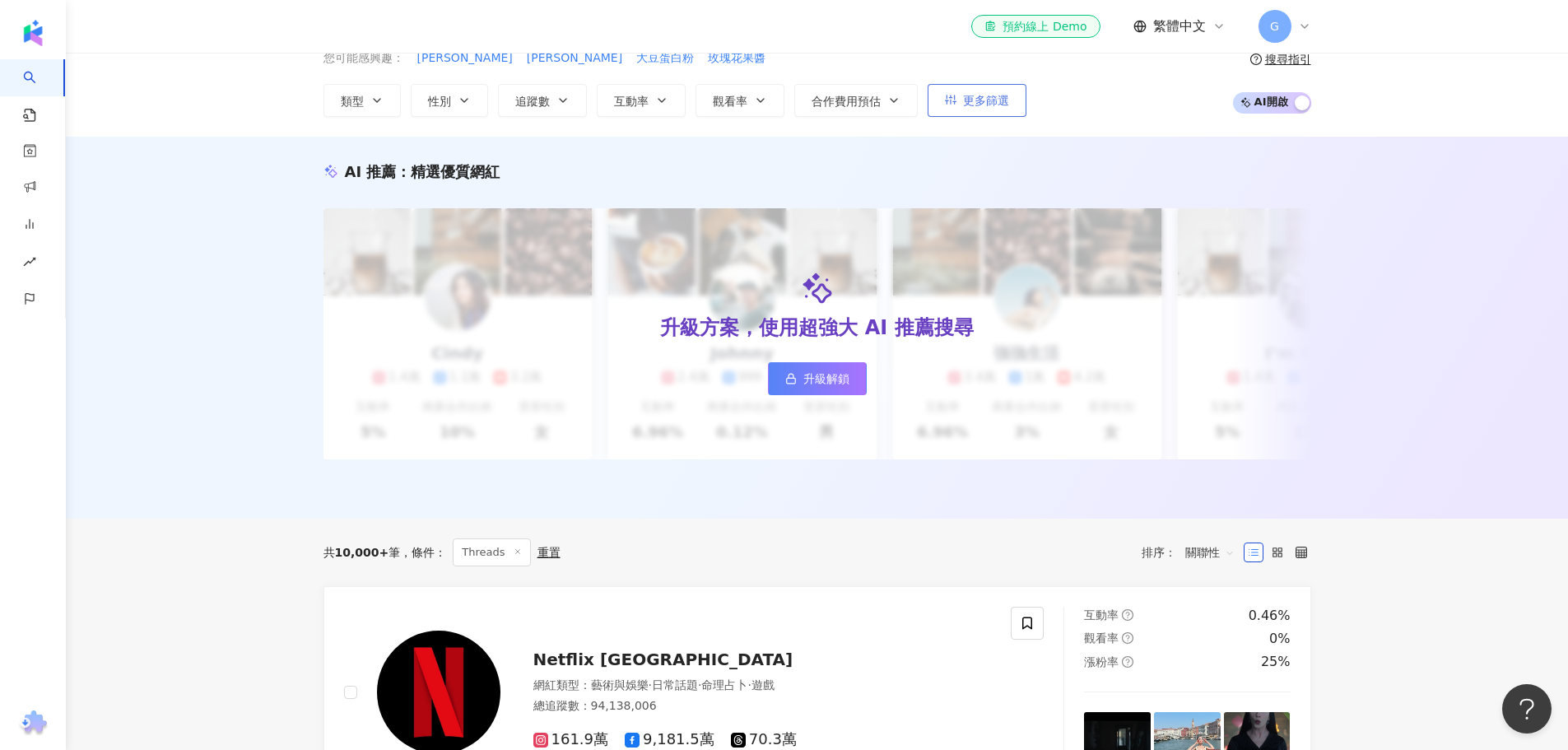
click at [968, 98] on span "更多篩選" at bounding box center [986, 100] width 46 height 14
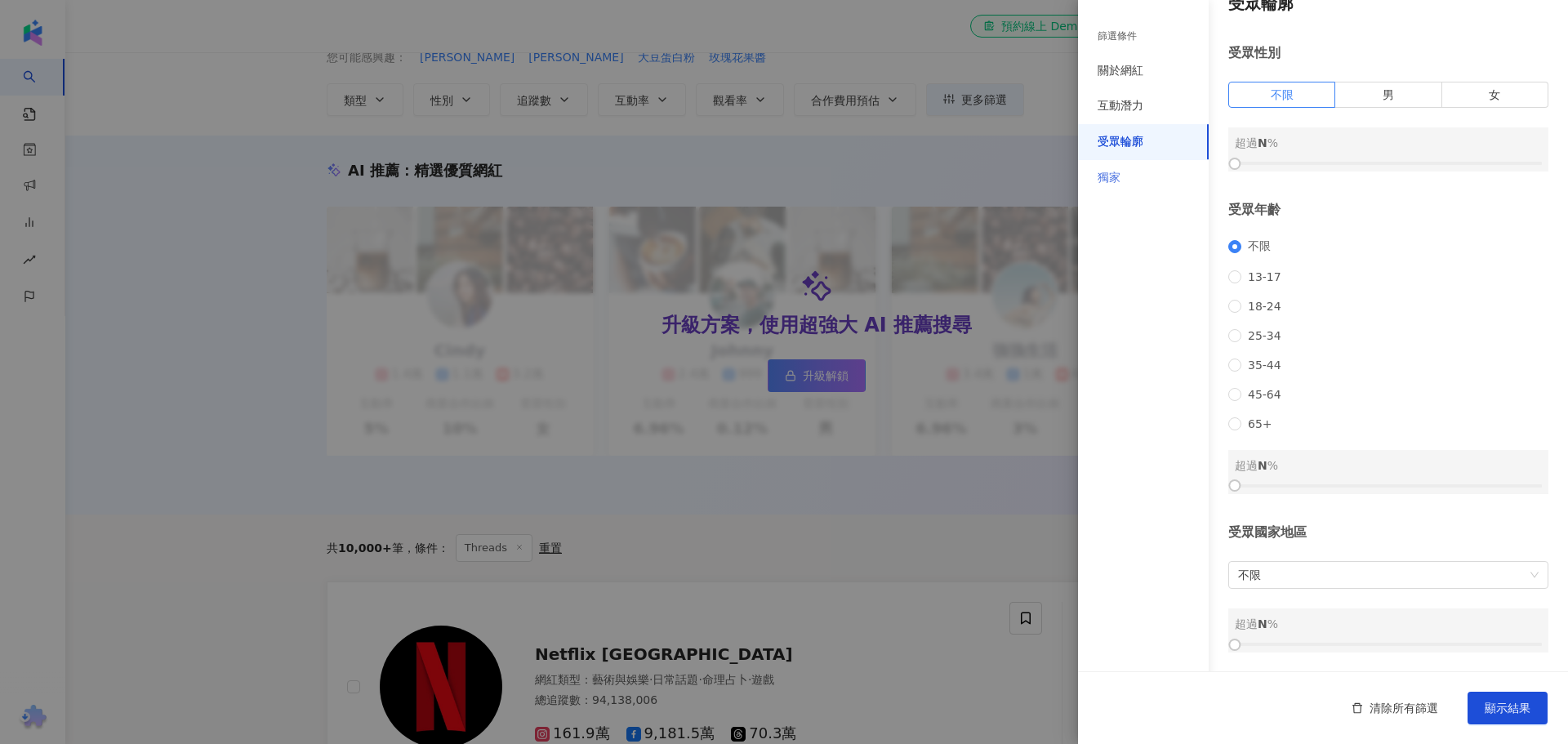
click at [1121, 167] on div "獨家" at bounding box center [1142, 177] width 131 height 36
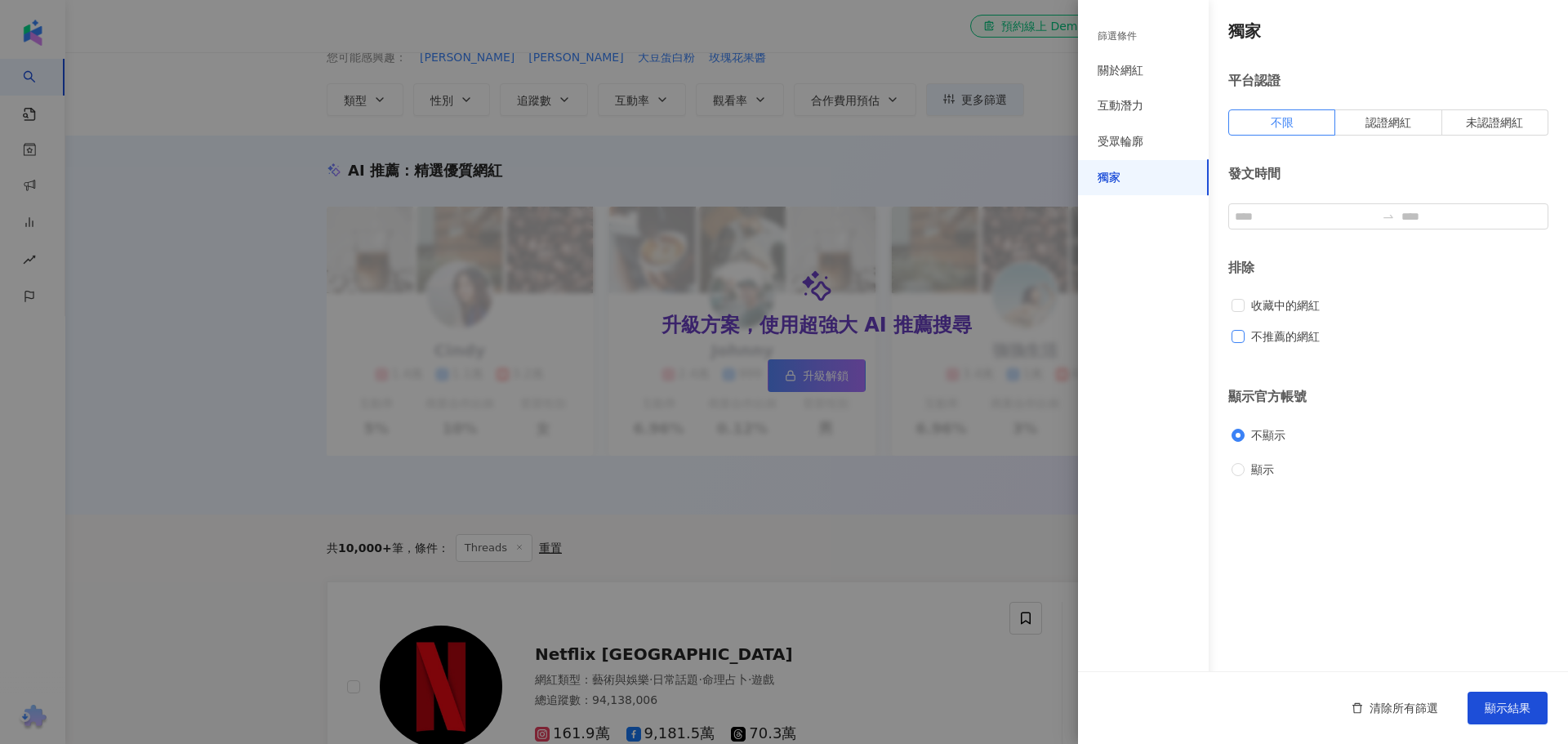
click at [1240, 344] on label "不推薦的網紅" at bounding box center [1279, 337] width 95 height 18
click at [1521, 422] on div "顯示官方帳號 不顯示 顯示" at bounding box center [1388, 432] width 320 height 90
